Goal: Transaction & Acquisition: Purchase product/service

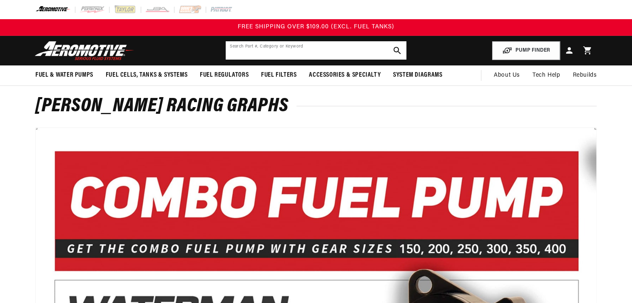
click at [251, 52] on input "text" at bounding box center [316, 50] width 181 height 18
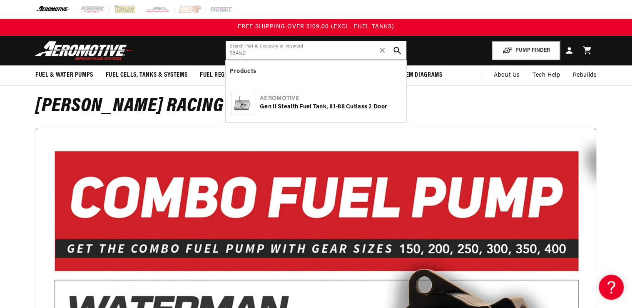
type input "18452"
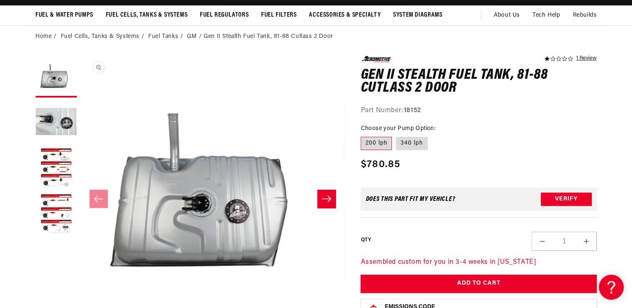
scroll to position [67, 0]
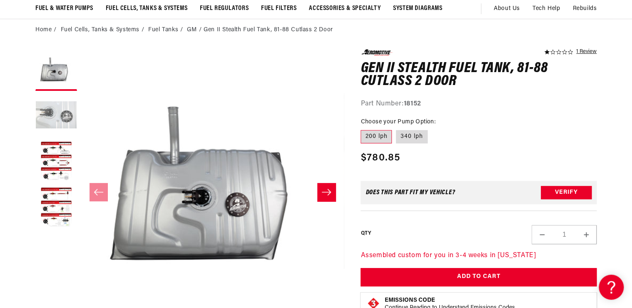
click at [55, 123] on button "Load image 2 in gallery view" at bounding box center [56, 116] width 42 height 42
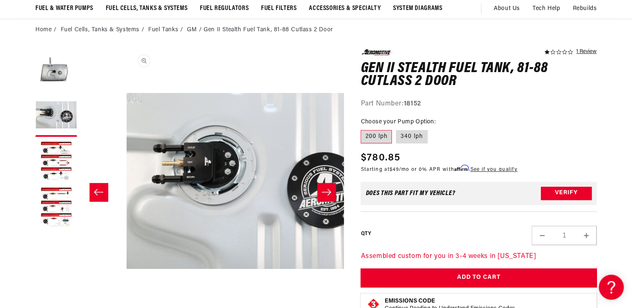
scroll to position [0, 263]
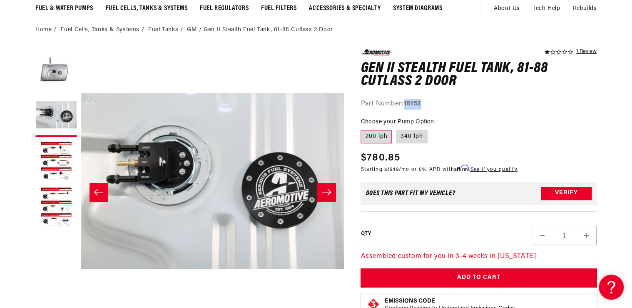
drag, startPoint x: 405, startPoint y: 102, endPoint x: 456, endPoint y: 102, distance: 51.2
click at [456, 102] on div "Part Number: 18152" at bounding box center [479, 104] width 236 height 11
drag, startPoint x: 456, startPoint y: 102, endPoint x: 421, endPoint y: 105, distance: 35.5
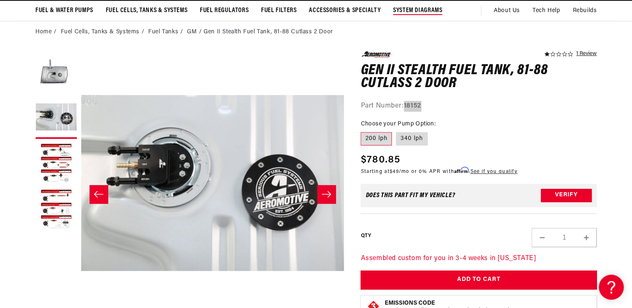
scroll to position [0, 0]
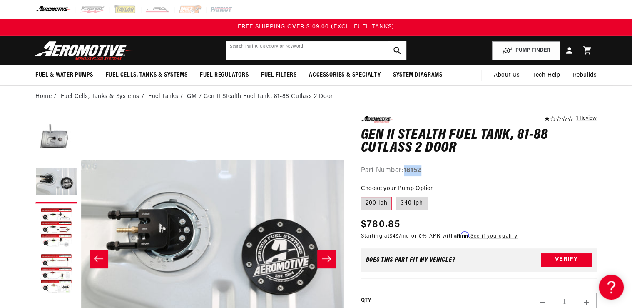
click at [301, 52] on input "text" at bounding box center [316, 50] width 181 height 18
type input "1"
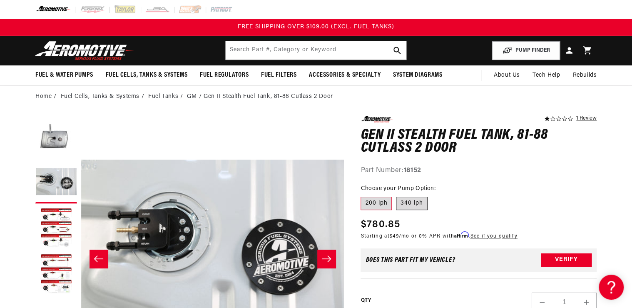
click at [407, 206] on label "340 lph" at bounding box center [412, 203] width 32 height 13
click at [396, 195] on input "340 lph" at bounding box center [396, 195] width 0 height 0
radio input "true"
click at [240, 55] on input "text" at bounding box center [316, 50] width 181 height 18
type input "15777"
